Goal: Transaction & Acquisition: Obtain resource

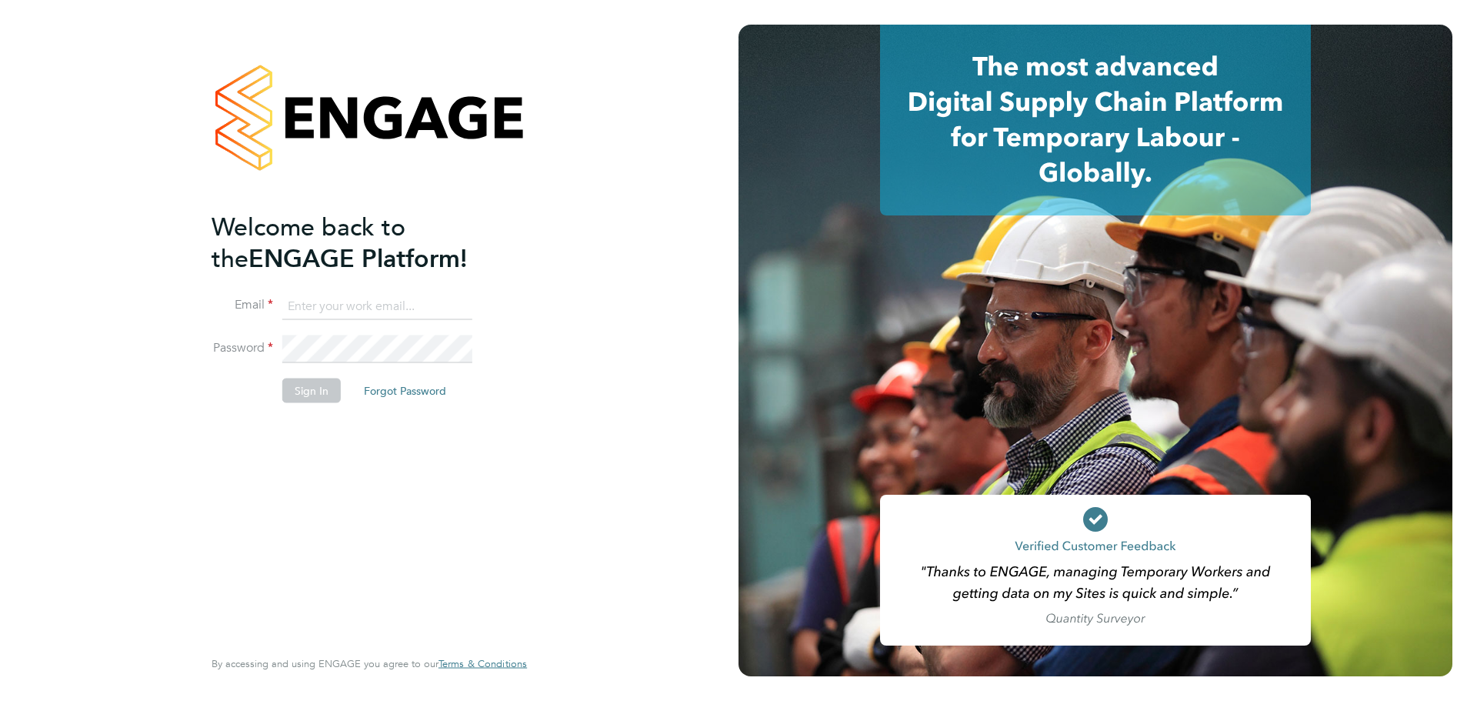
type input "[PERSON_NAME][DOMAIN_NAME][EMAIL_ADDRESS][PERSON_NAME][DOMAIN_NAME]"
click at [306, 394] on button "Sign In" at bounding box center [311, 390] width 58 height 25
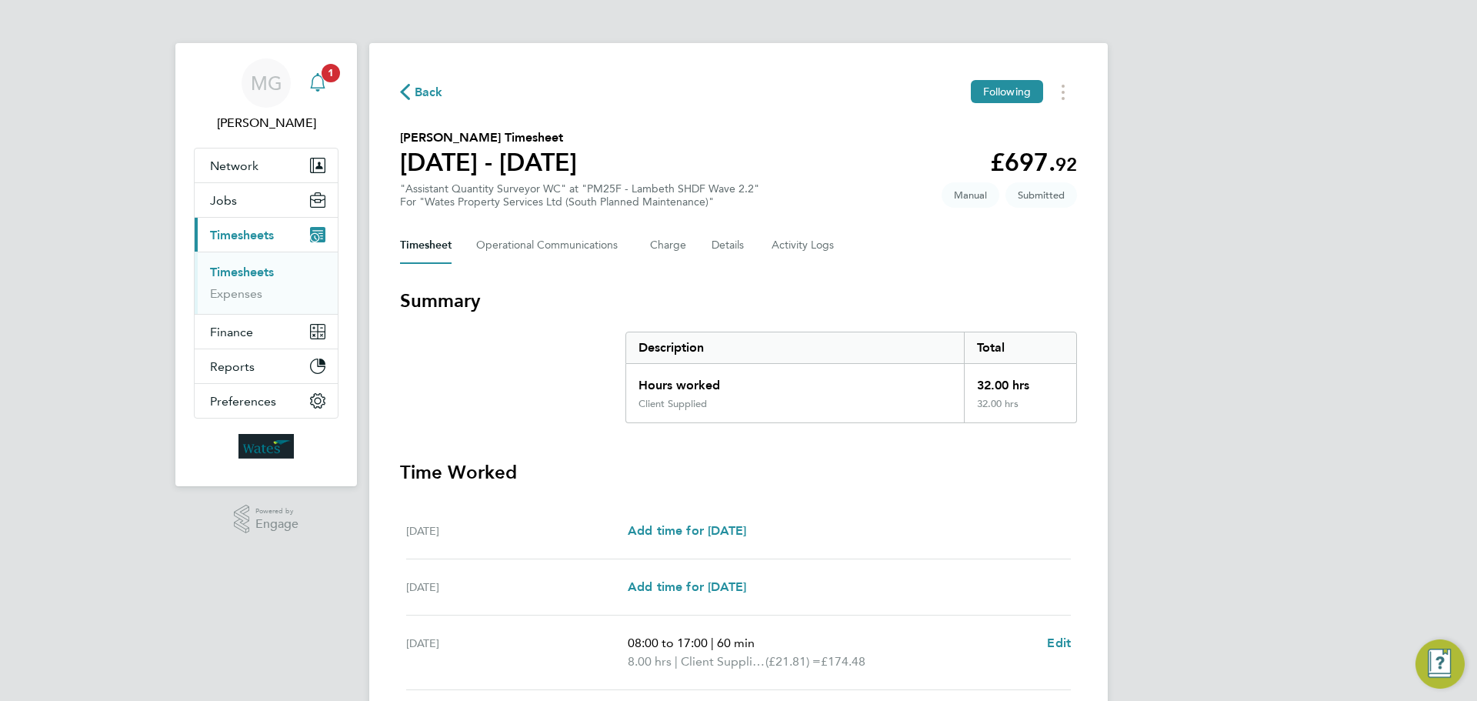
click at [317, 88] on icon "Main navigation" at bounding box center [317, 80] width 15 height 15
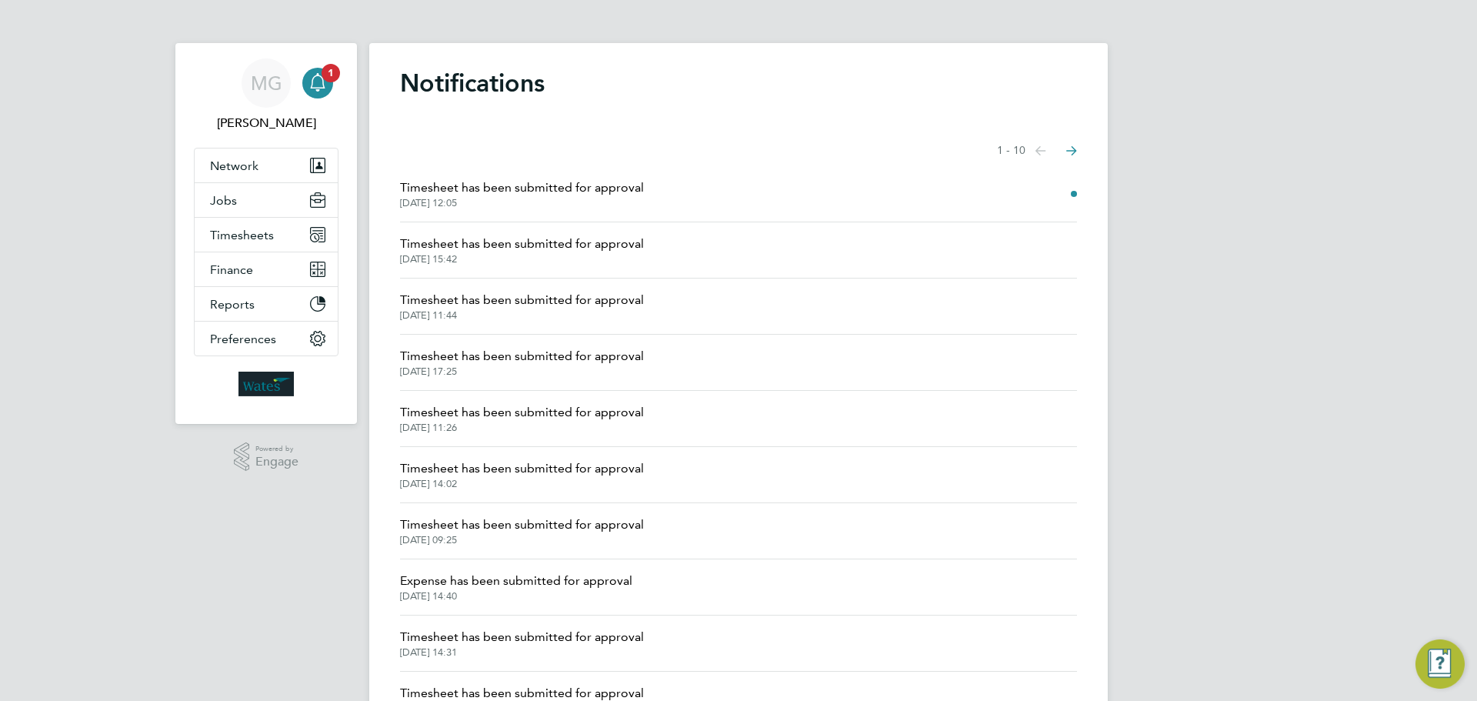
click at [593, 193] on span "Timesheet has been submitted for approval" at bounding box center [522, 187] width 244 height 18
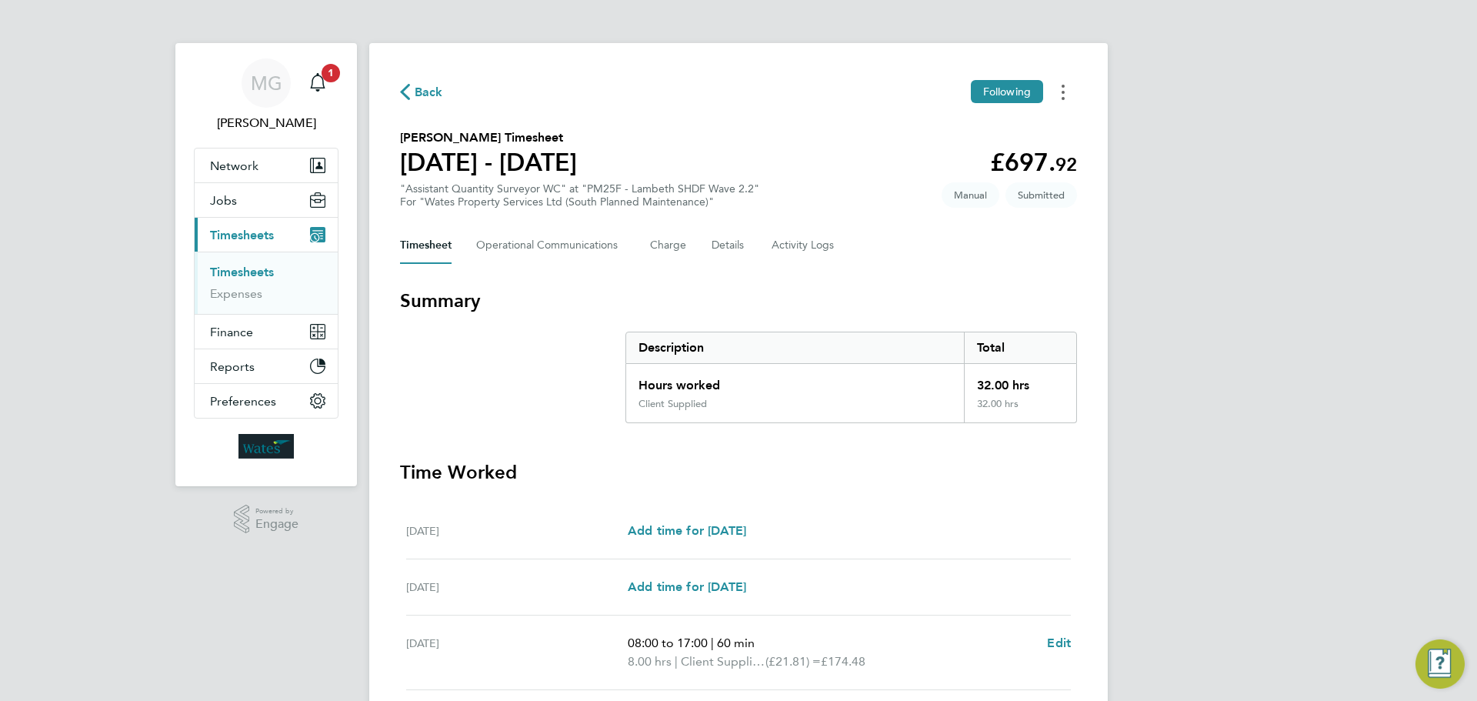
click at [1063, 87] on icon "Timesheets Menu" at bounding box center [1063, 92] width 3 height 15
click at [955, 159] on link "Download timesheet" at bounding box center [984, 157] width 185 height 31
